Goal: Transaction & Acquisition: Subscribe to service/newsletter

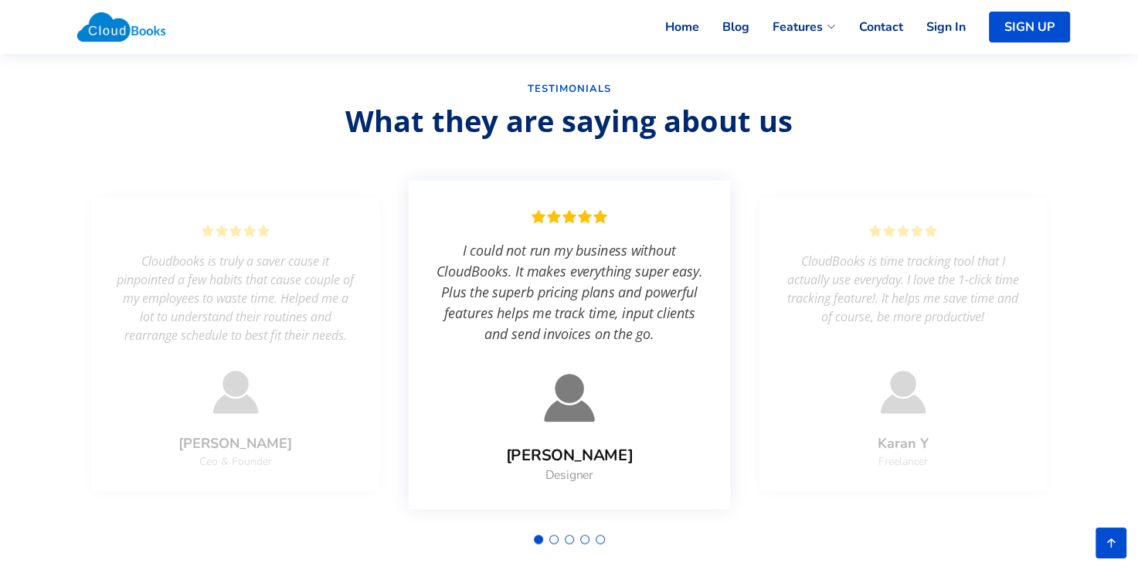
scroll to position [2719, 0]
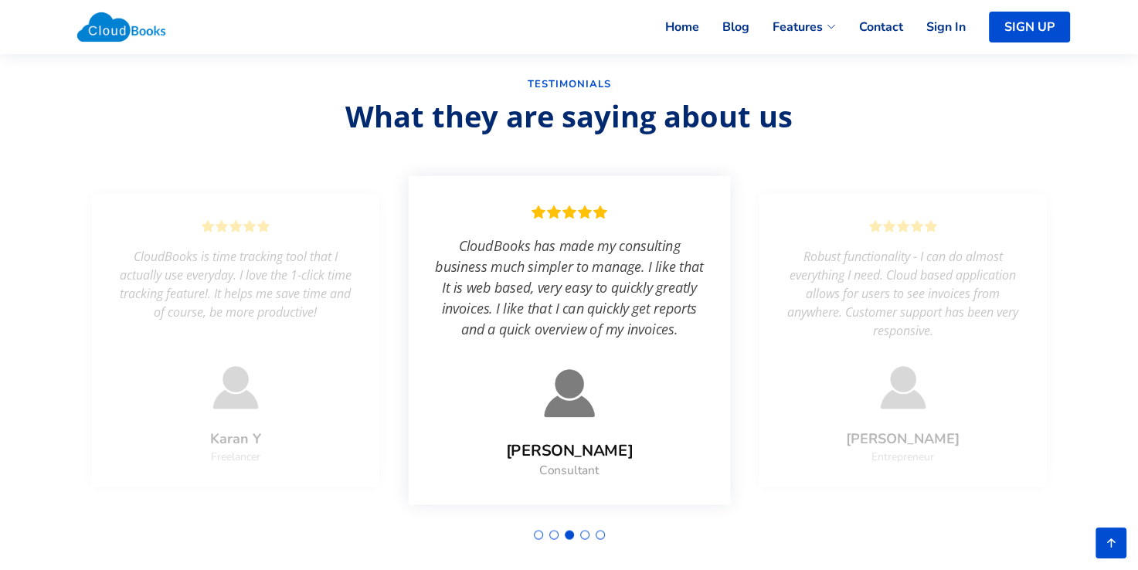
click at [1112, 403] on section "Testimonials What they are saying about us CloudBooks is time tracking tool tha…" at bounding box center [569, 315] width 1138 height 566
drag, startPoint x: 1112, startPoint y: 403, endPoint x: 1178, endPoint y: 206, distance: 207.0
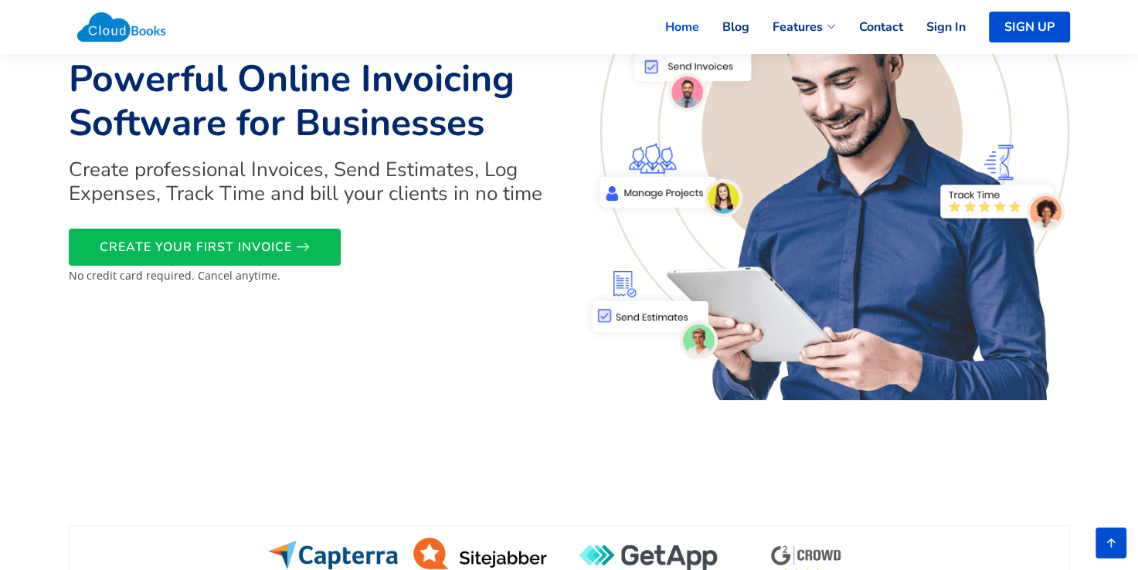
scroll to position [109, 0]
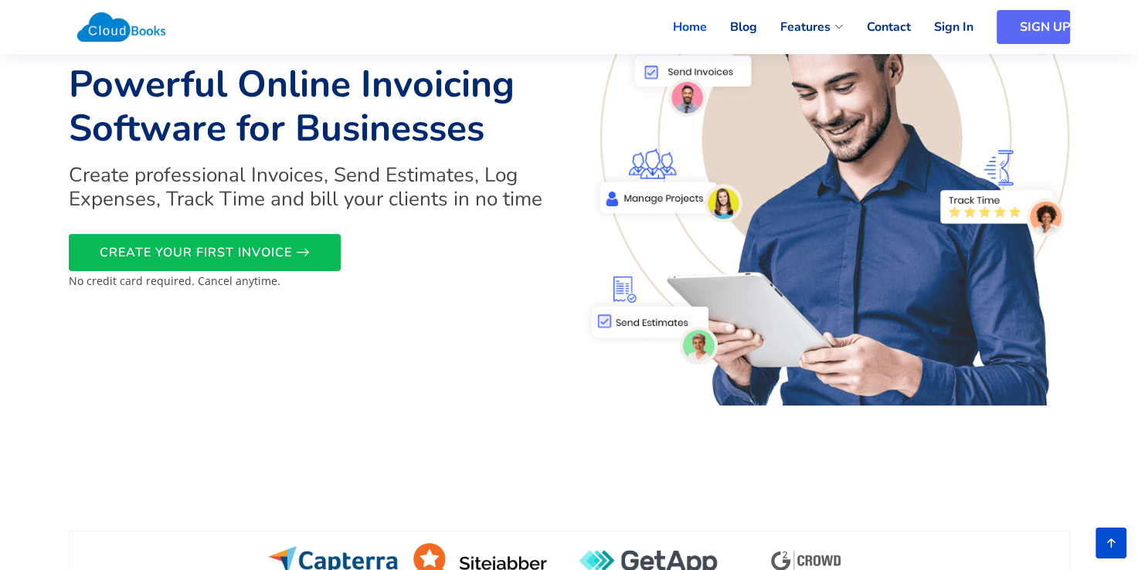
click at [1009, 37] on link "SIGN UP" at bounding box center [1033, 27] width 73 height 34
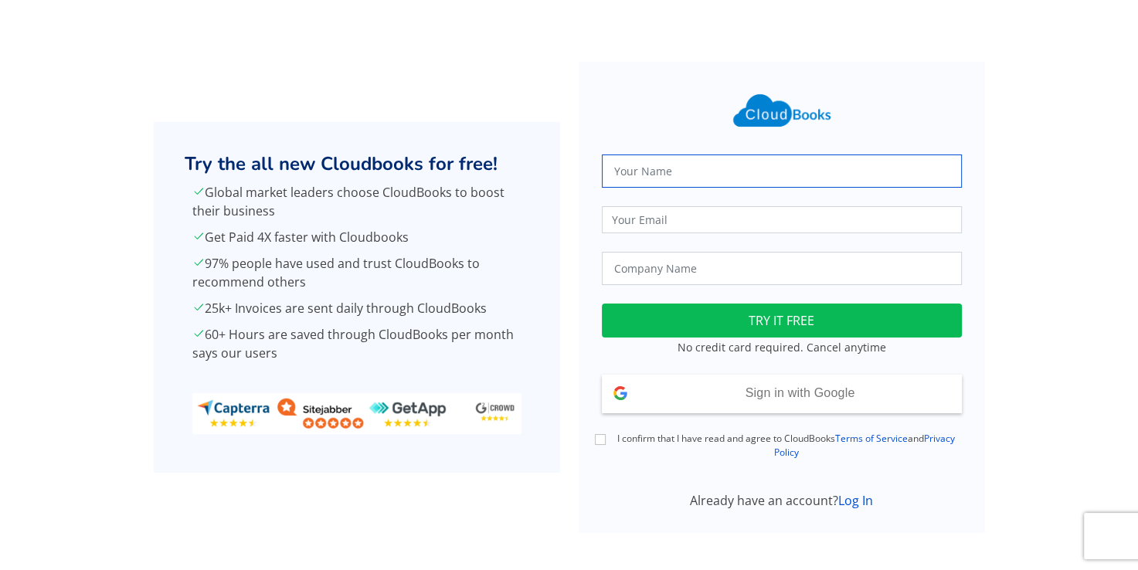
click at [714, 175] on input "text" at bounding box center [782, 171] width 360 height 33
type input "suresh sambamurthy"
type input "suresh.sambamurthy@gmail.com"
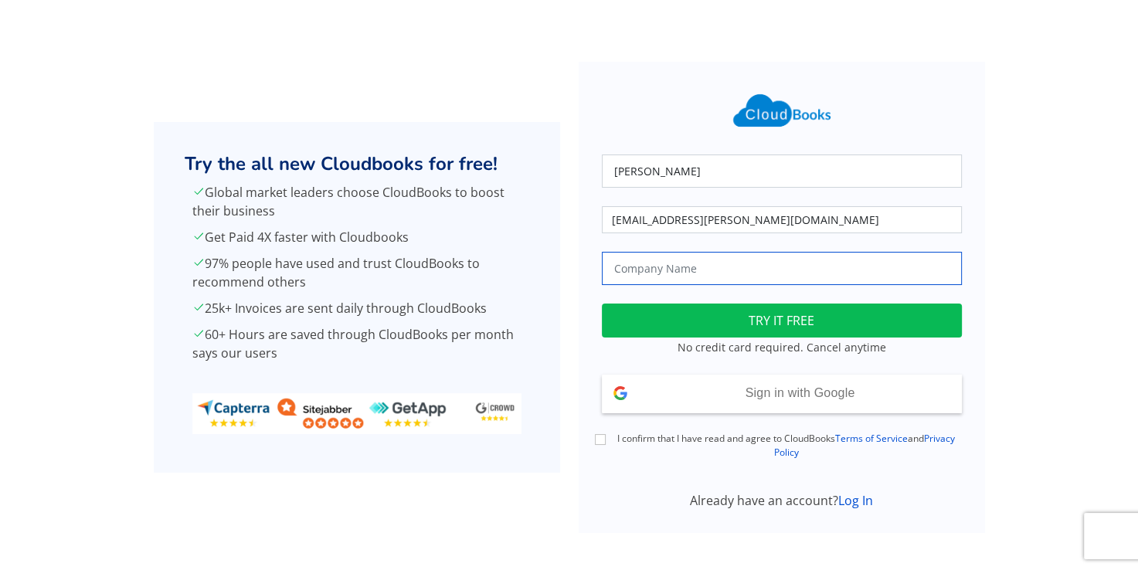
click at [688, 261] on input "text" at bounding box center [782, 268] width 360 height 33
type input "S4 Consulting LLC"
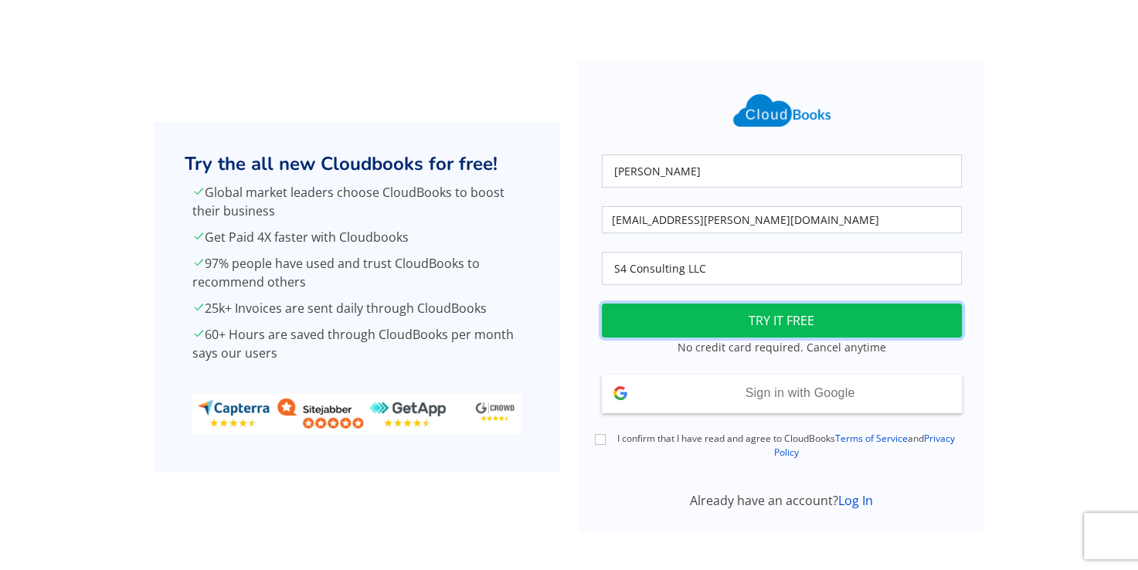
click at [771, 318] on button "TRY IT FREE" at bounding box center [782, 321] width 360 height 34
click at [869, 440] on link "Terms of Service" at bounding box center [871, 438] width 73 height 13
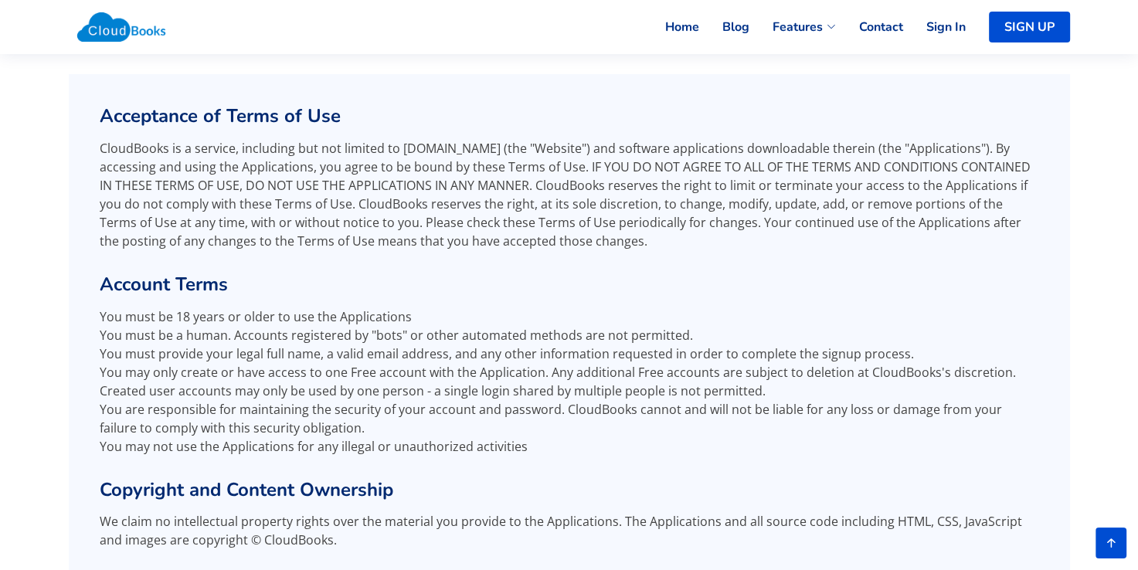
scroll to position [385, 0]
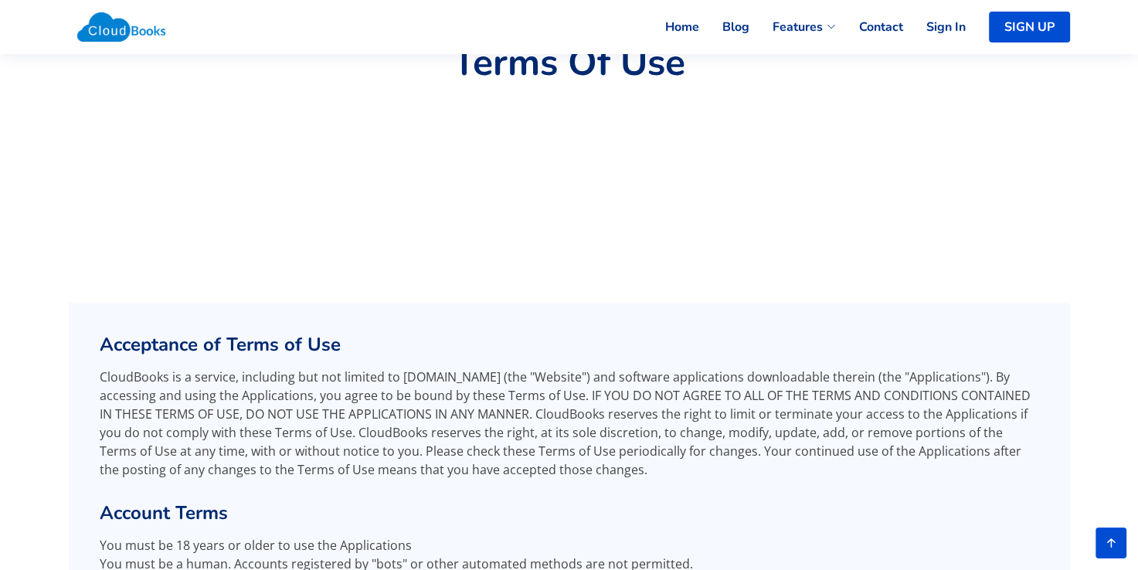
scroll to position [124, 0]
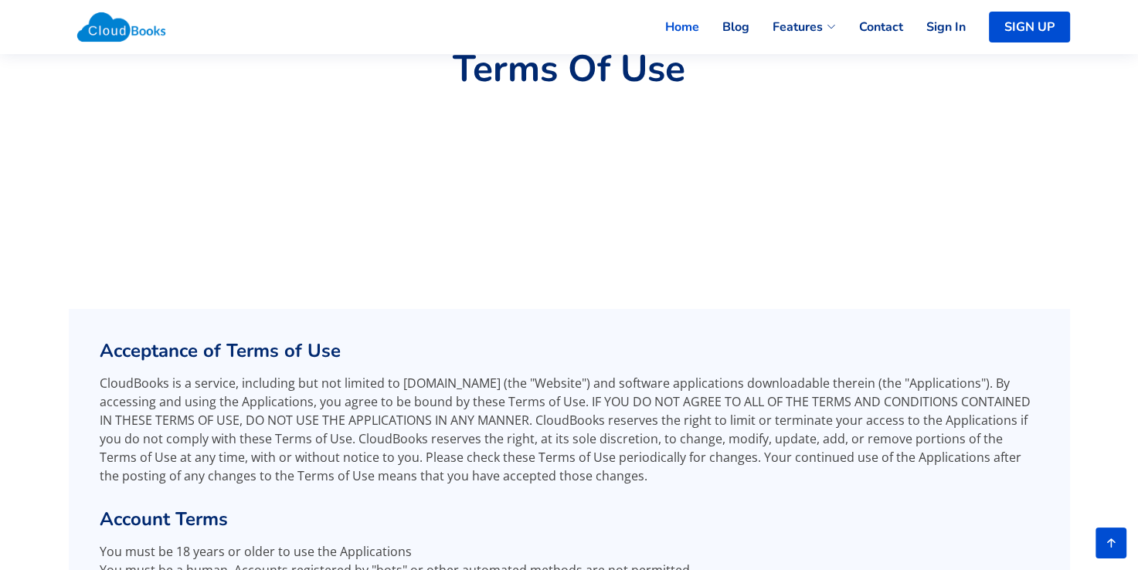
click at [679, 28] on link "Home" at bounding box center [670, 27] width 57 height 34
